Goal: Task Accomplishment & Management: Use online tool/utility

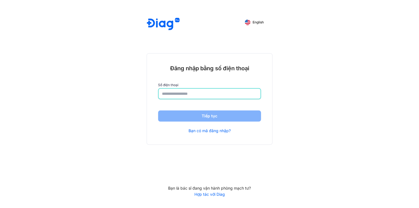
click at [177, 89] on input "number" at bounding box center [209, 94] width 95 height 10
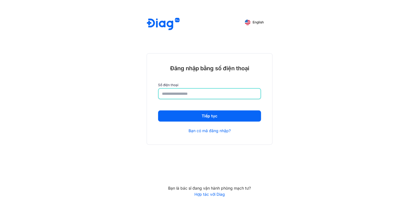
type input "**********"
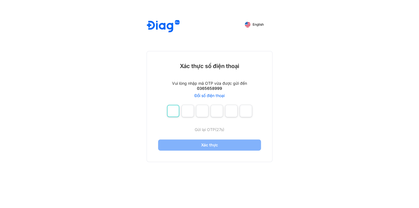
click at [174, 105] on input "number" at bounding box center [173, 111] width 12 height 12
type input "*"
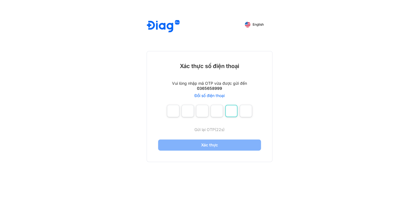
type input "*"
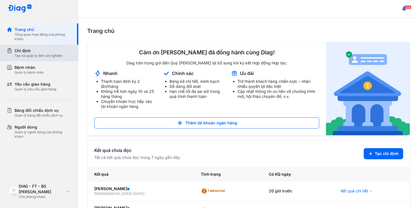
click at [28, 54] on div "Tạo và quản lý đơn xét nghiệm" at bounding box center [39, 56] width 48 height 4
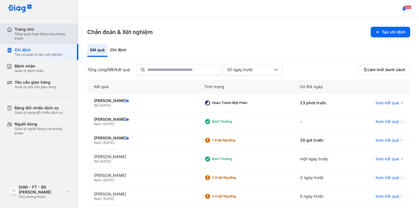
click at [30, 27] on div "Trang chủ" at bounding box center [43, 29] width 57 height 5
